Goal: Communication & Community: Answer question/provide support

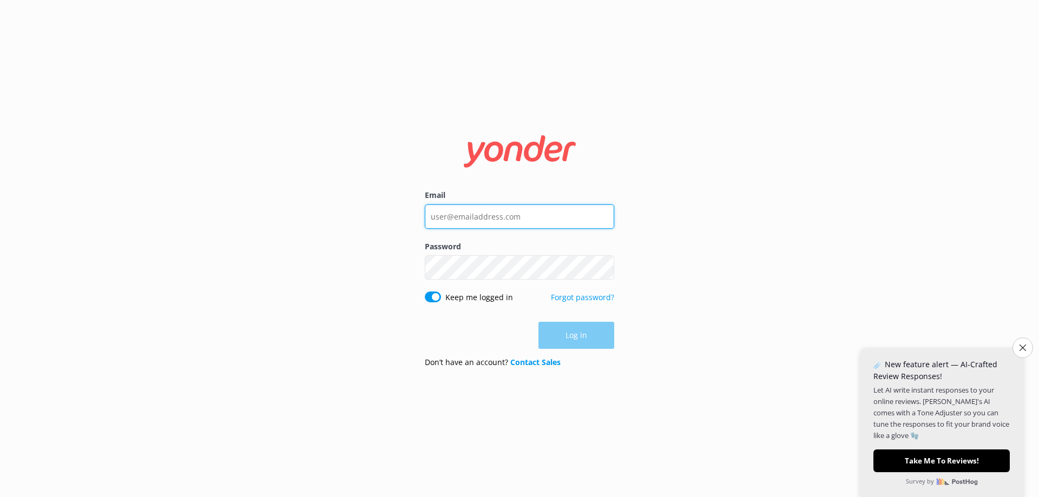
type input "[EMAIL_ADDRESS][DOMAIN_NAME]"
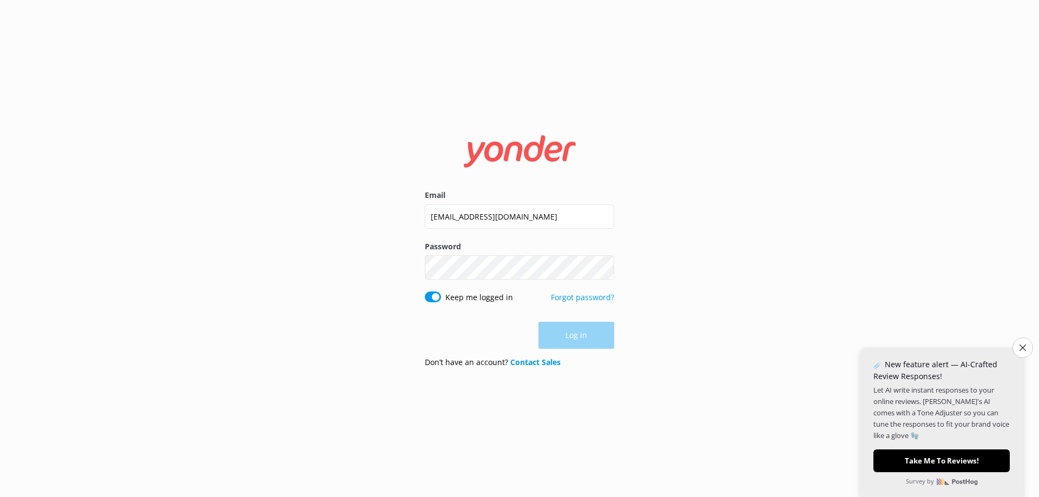
click at [569, 334] on div "Log in" at bounding box center [519, 335] width 189 height 27
click at [569, 334] on button "Log in" at bounding box center [576, 335] width 76 height 27
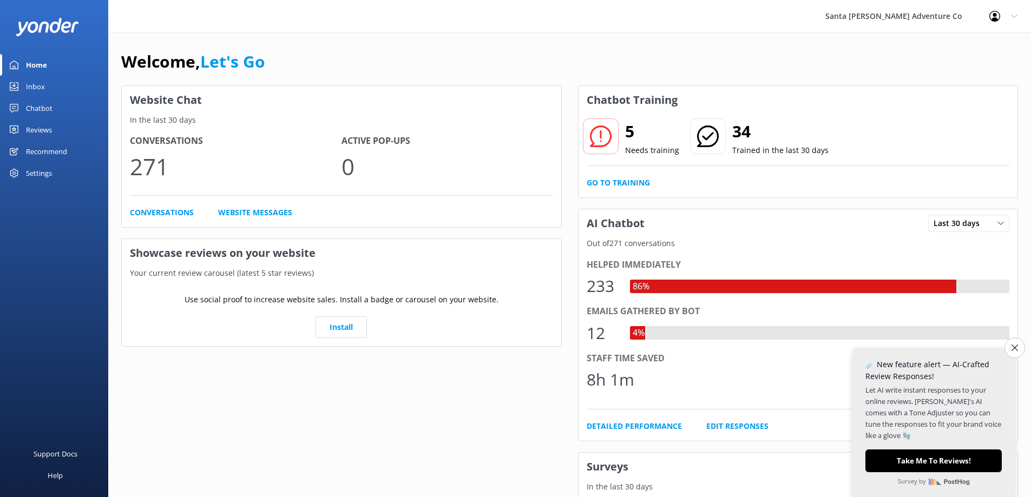
click at [21, 85] on link "Inbox" at bounding box center [54, 87] width 108 height 22
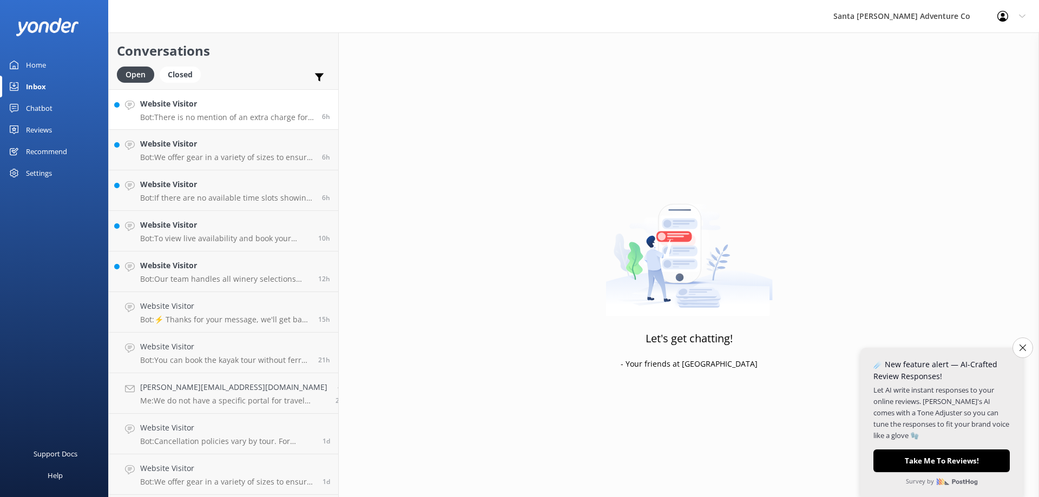
click at [209, 106] on h4 "Website Visitor" at bounding box center [227, 104] width 174 height 12
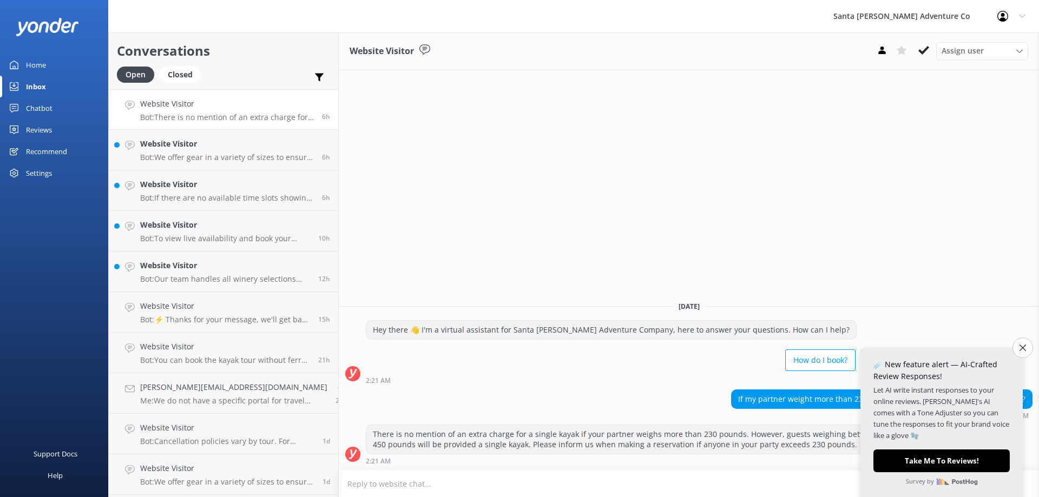
click at [1018, 343] on button "Close survey" at bounding box center [1022, 348] width 21 height 21
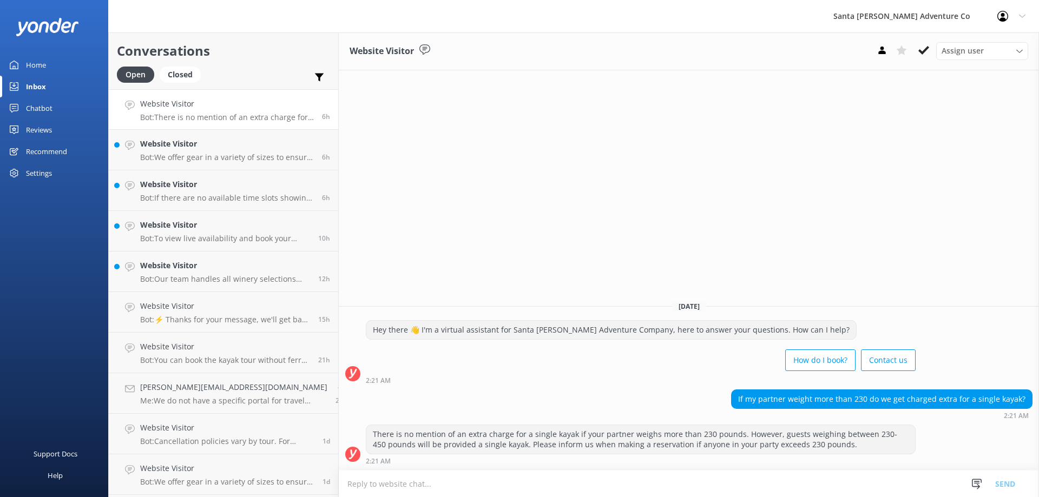
click at [1024, 348] on html "Santa [PERSON_NAME] Adventure Co Profile Settings Logout Home Inbox Chatbot Con…" at bounding box center [519, 248] width 1039 height 497
drag, startPoint x: 412, startPoint y: 318, endPoint x: 616, endPoint y: 395, distance: 218.1
click at [616, 395] on html "Santa [PERSON_NAME] Adventure Co Profile Settings Logout Home Inbox Chatbot Con…" at bounding box center [519, 248] width 1039 height 497
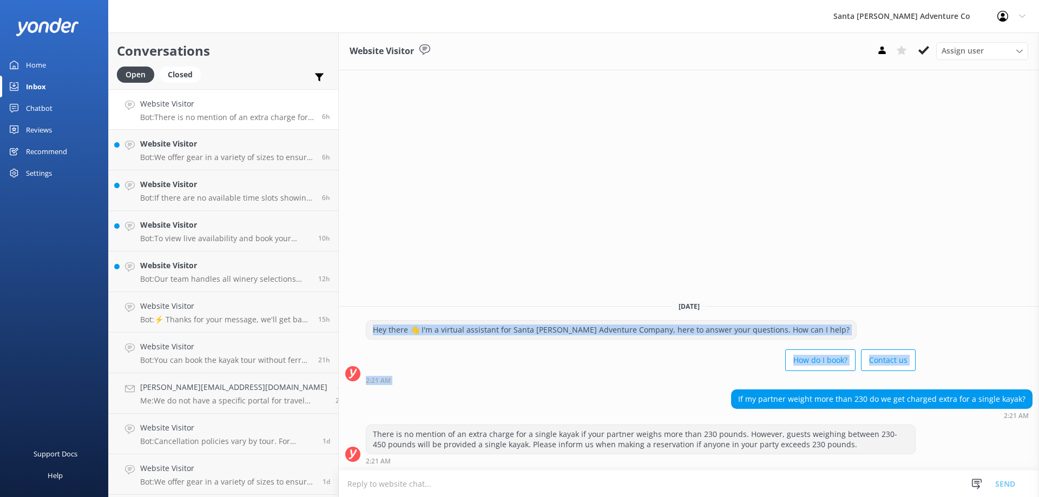
click at [617, 394] on div "If my partner weight more than 230 do we get charged extra for a single kayak? …" at bounding box center [689, 405] width 700 height 30
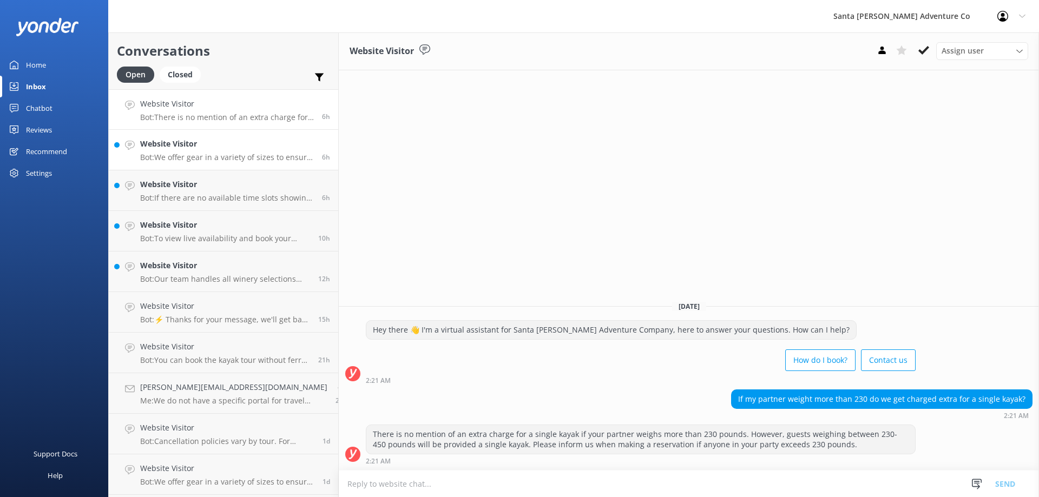
click at [181, 161] on p "Bot: We offer gear in a variety of sizes to ensure that our guests are comforta…" at bounding box center [227, 158] width 174 height 10
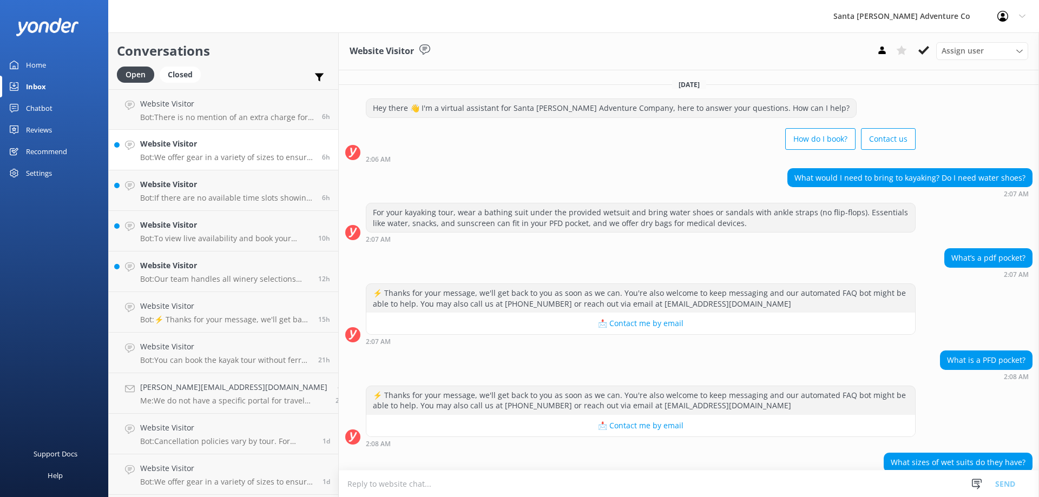
scroll to position [52, 0]
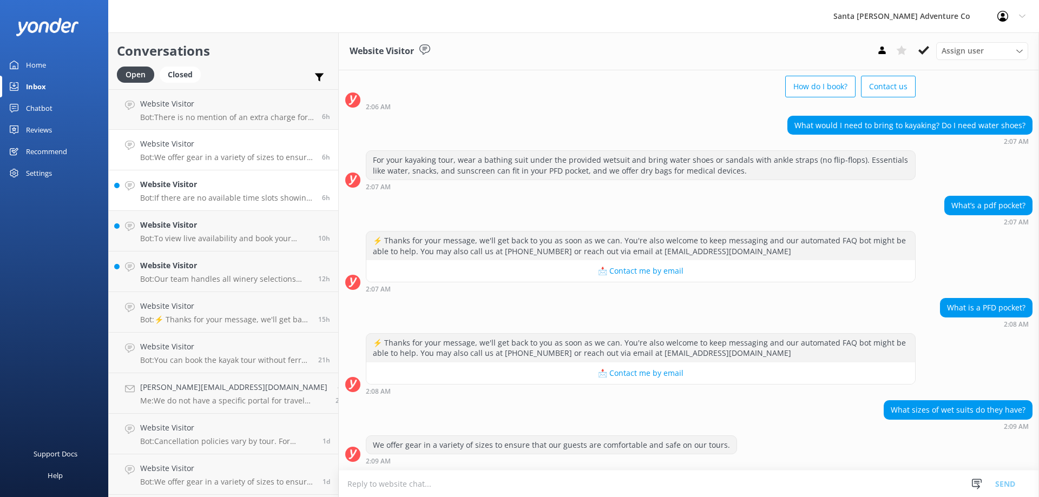
click at [173, 193] on p "Bot: If there are no available time slots showing online, the trip is likely fu…" at bounding box center [227, 198] width 174 height 10
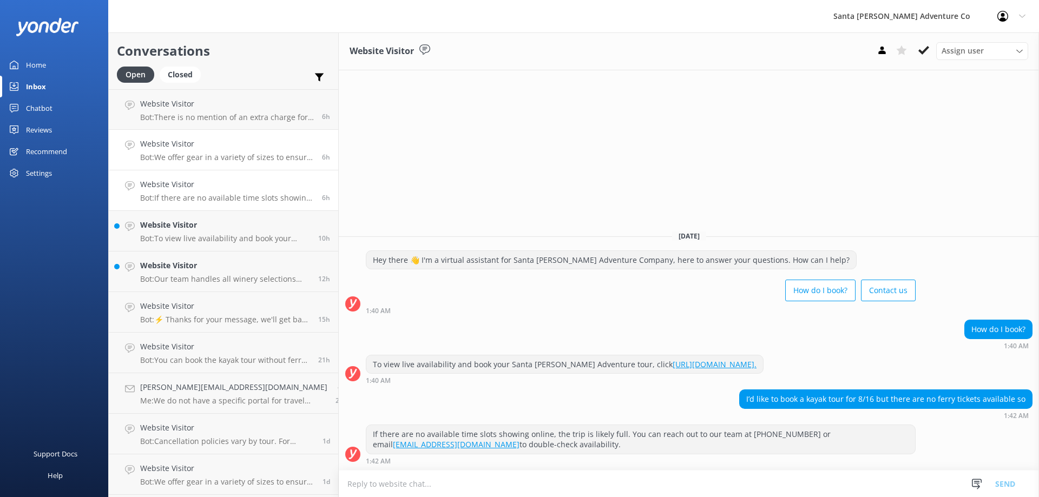
click at [180, 146] on h4 "Website Visitor" at bounding box center [227, 144] width 174 height 12
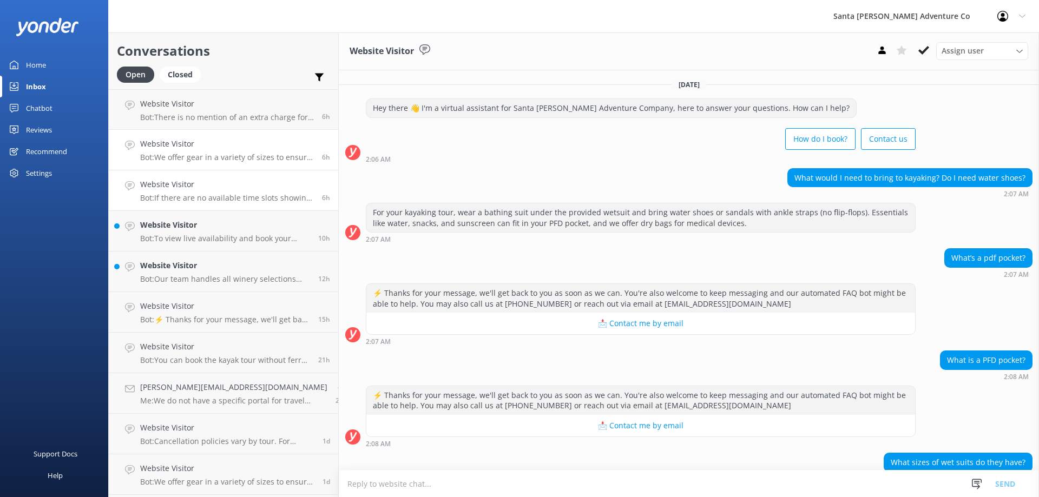
scroll to position [52, 0]
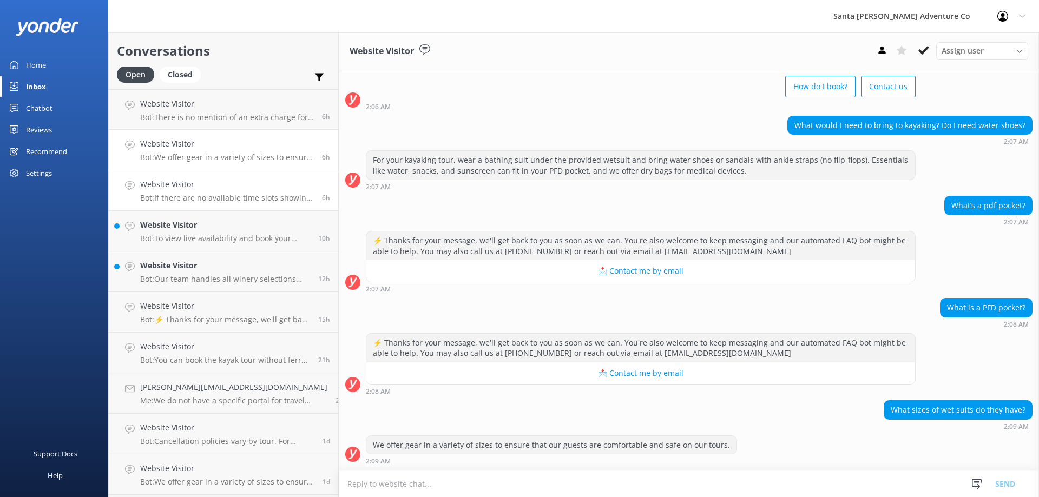
click at [177, 201] on p "Bot: If there are no available time slots showing online, the trip is likely fu…" at bounding box center [227, 198] width 174 height 10
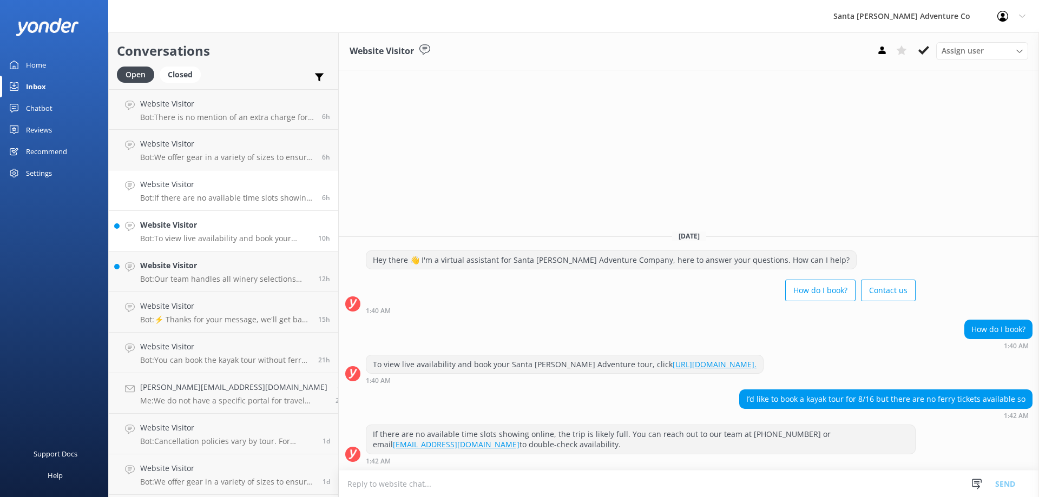
click at [190, 241] on p "Bot: To view live availability and book your Santa [PERSON_NAME] Adventure tour…" at bounding box center [225, 239] width 170 height 10
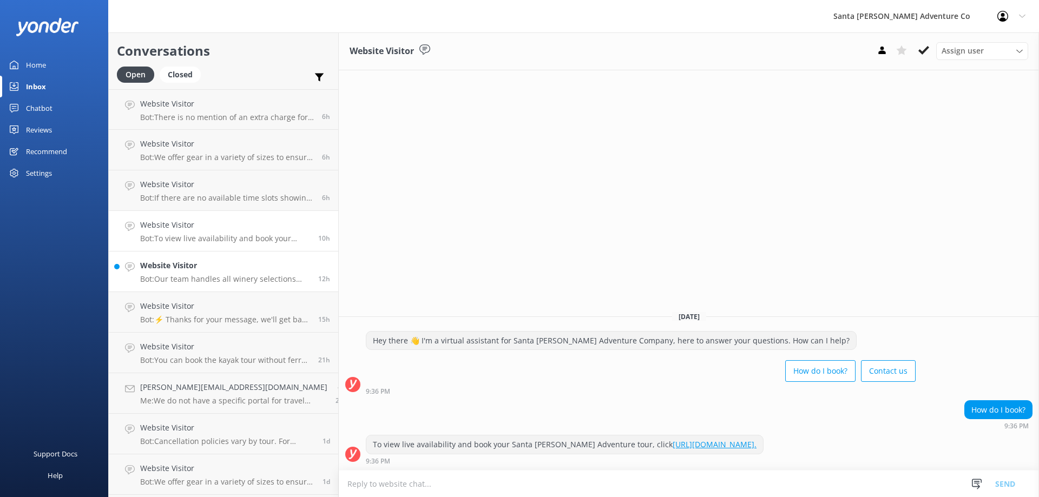
click at [184, 279] on p "Bot: Our team handles all winery selections and reservations, partnering with o…" at bounding box center [225, 279] width 170 height 10
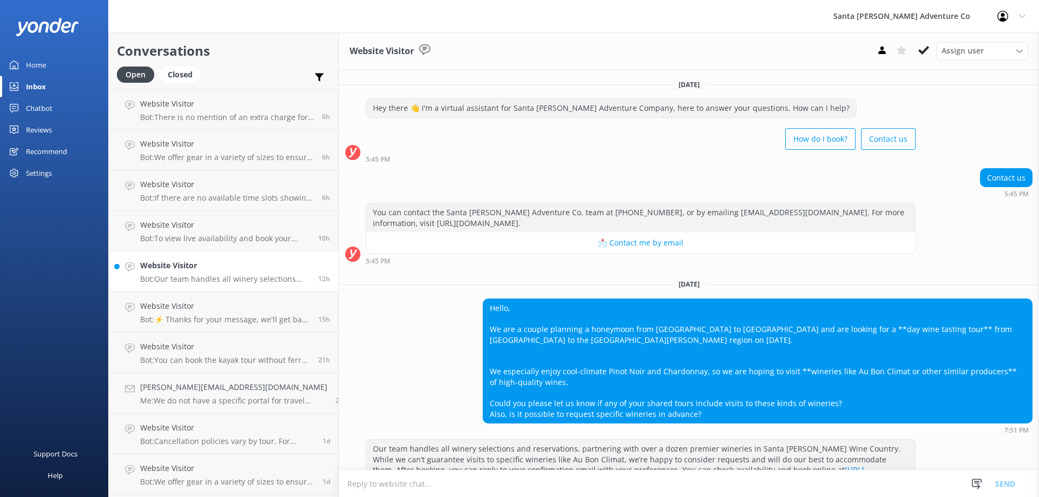
scroll to position [36, 0]
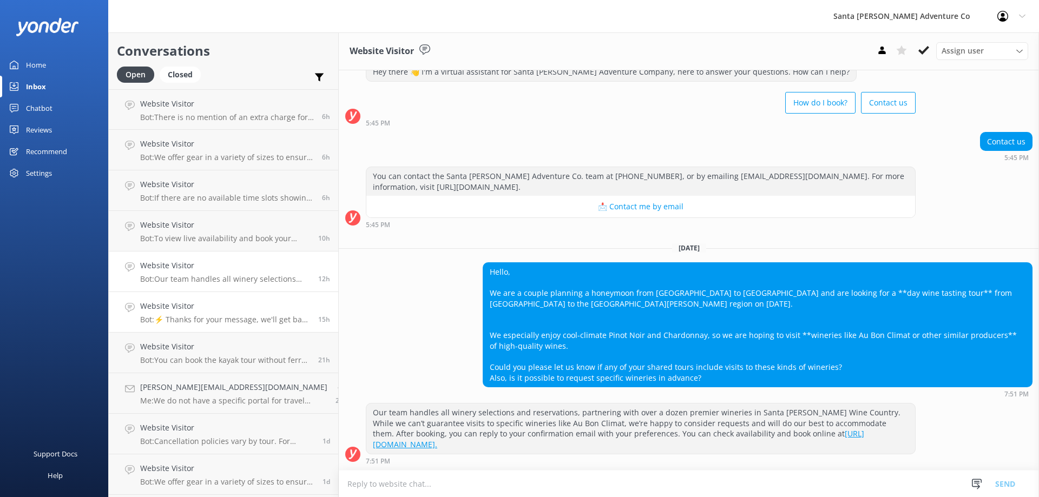
click at [179, 299] on link "Website Visitor Bot: ⚡ Thanks for your message, we'll get back to you as soon a…" at bounding box center [223, 312] width 229 height 41
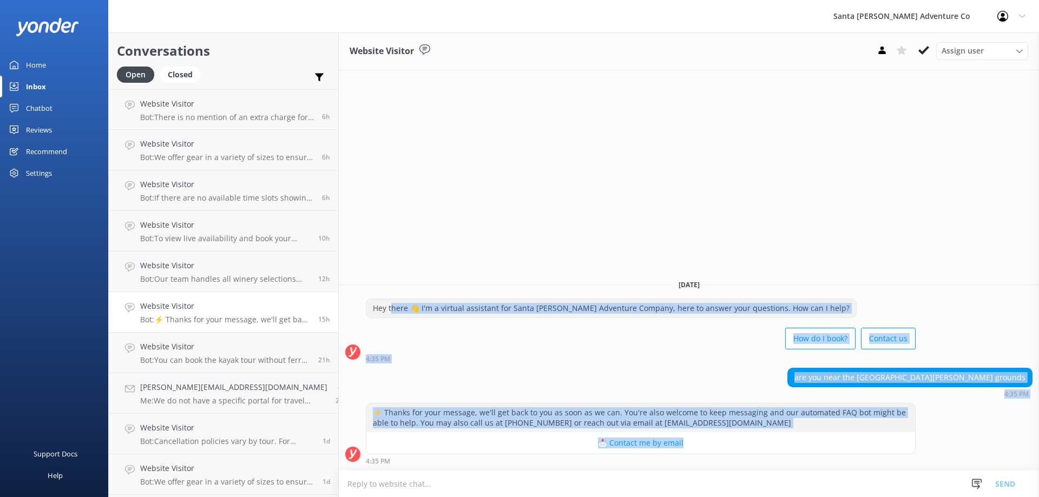
drag, startPoint x: 930, startPoint y: 456, endPoint x: 378, endPoint y: 308, distance: 571.6
click at [378, 308] on div "[DATE] Hey there 👋 I'm a virtual assistant for Santa [PERSON_NAME] Adventure Co…" at bounding box center [689, 370] width 700 height 200
click at [429, 354] on div "How do I book? Contact us" at bounding box center [641, 340] width 550 height 30
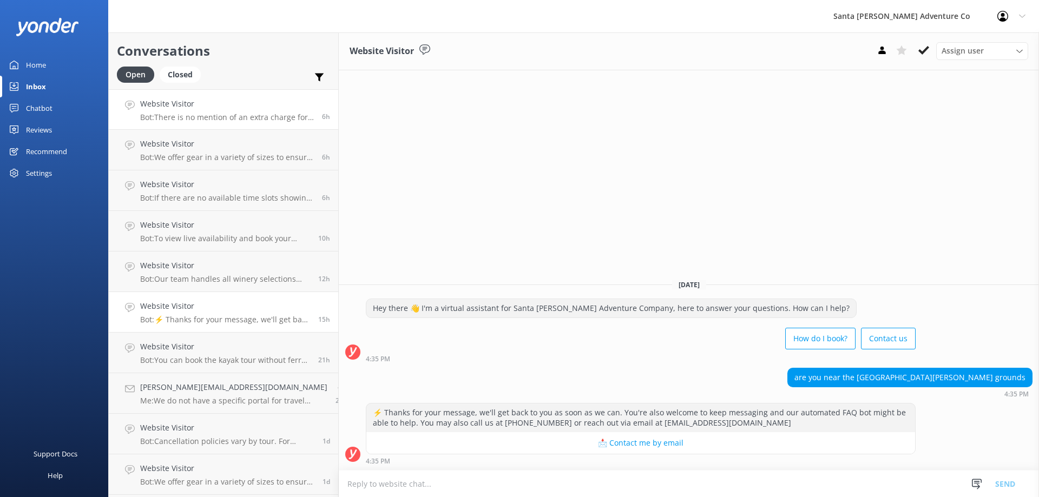
click at [170, 117] on p "Bot: There is no mention of an extra charge for a single kayak if your partner …" at bounding box center [227, 118] width 174 height 10
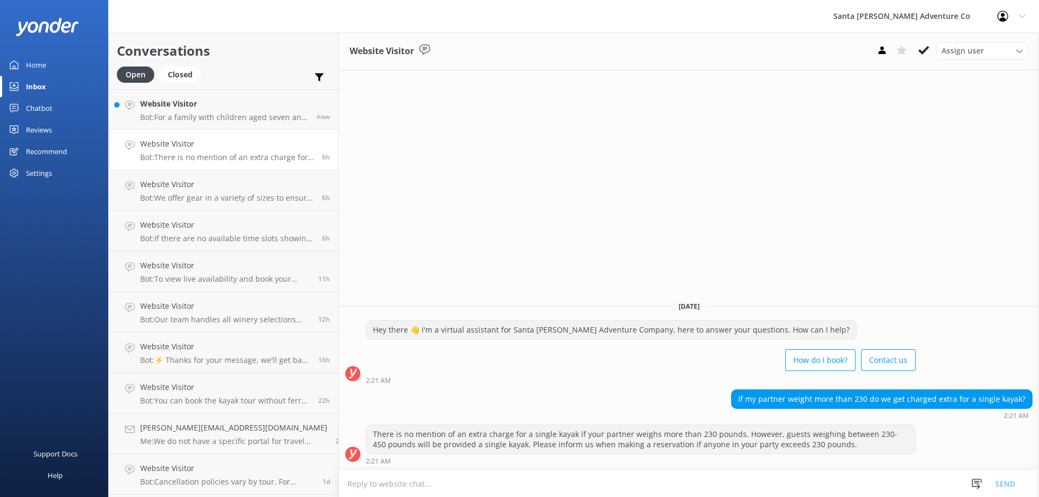
click at [177, 130] on link "Website Visitor Bot: There is no mention of an extra charge for a single kayak …" at bounding box center [223, 150] width 229 height 41
click at [185, 106] on h4 "Website Visitor" at bounding box center [224, 104] width 168 height 12
